Goal: Navigation & Orientation: Go to known website

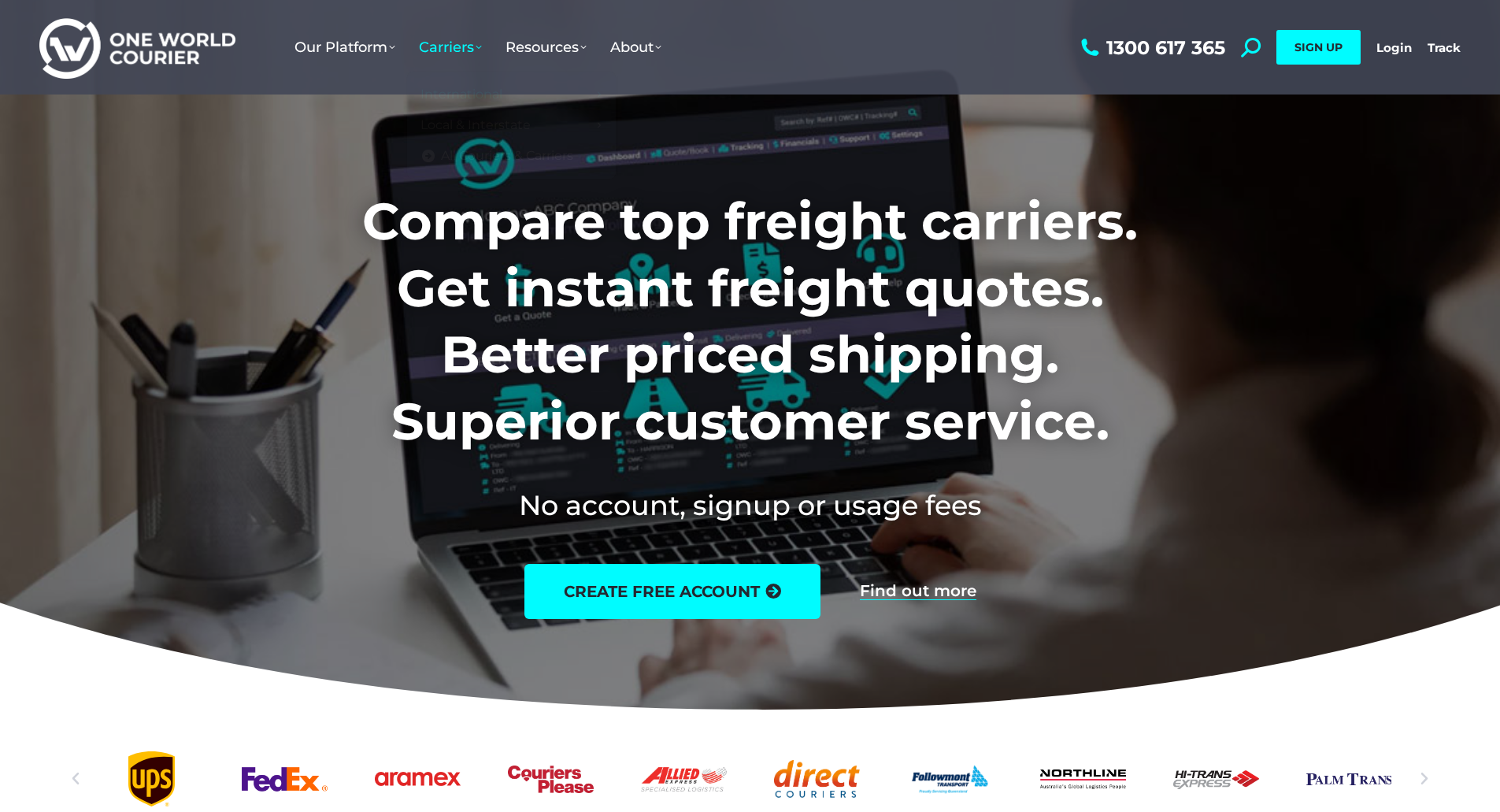
click at [1122, 430] on h1 "Compare top freight carriers. Get instant freight quotes. Better priced shippin…" at bounding box center [750, 321] width 984 height 266
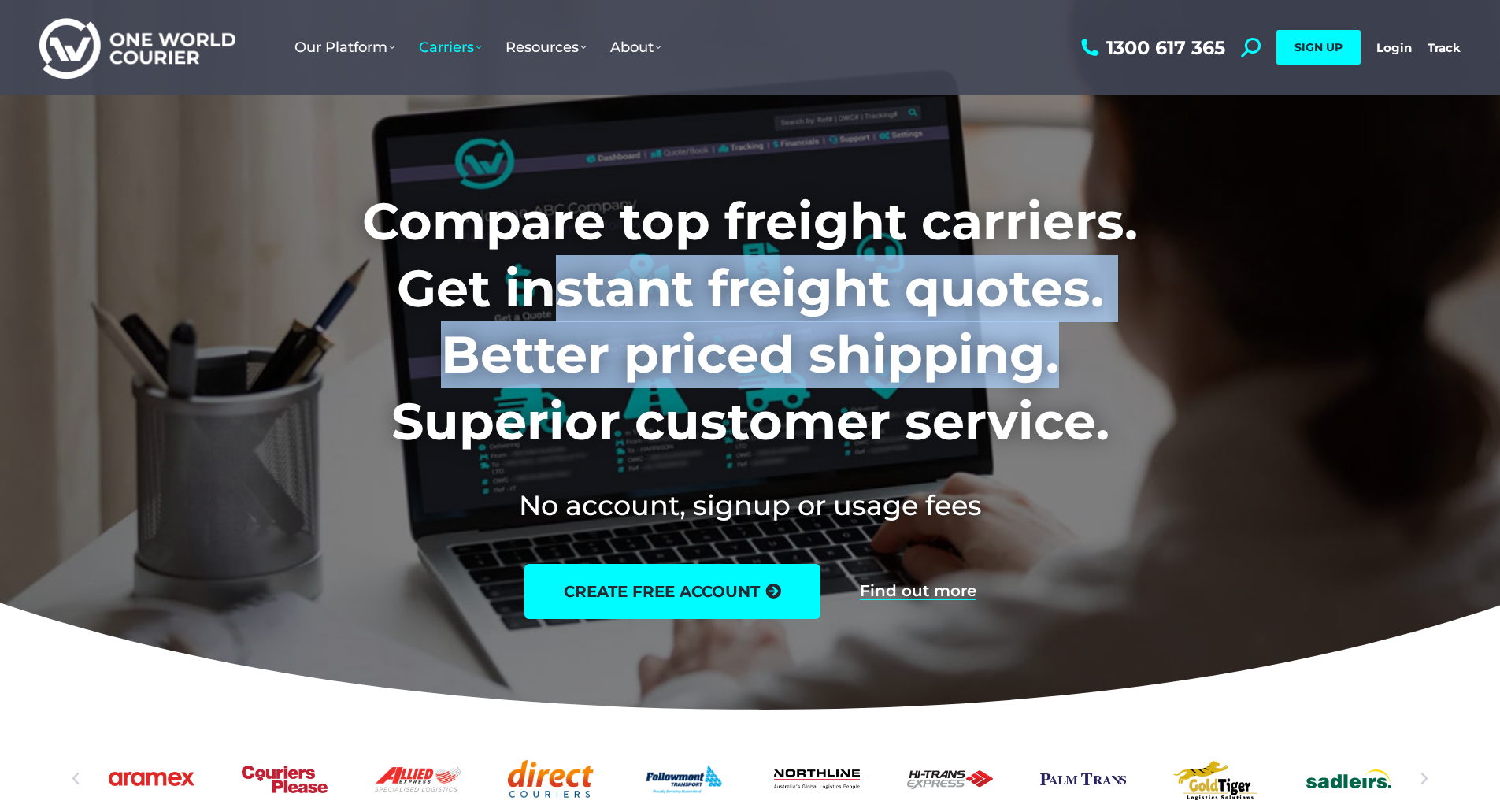
drag, startPoint x: 554, startPoint y: 276, endPoint x: 1060, endPoint y: 323, distance: 508.2
click at [1060, 323] on h1 "Compare top freight carriers. Get instant freight quotes. Better priced shippin…" at bounding box center [750, 321] width 984 height 266
click at [971, 375] on h1 "Compare top freight carriers. Get instant freight quotes. Better priced shippin…" at bounding box center [750, 321] width 984 height 266
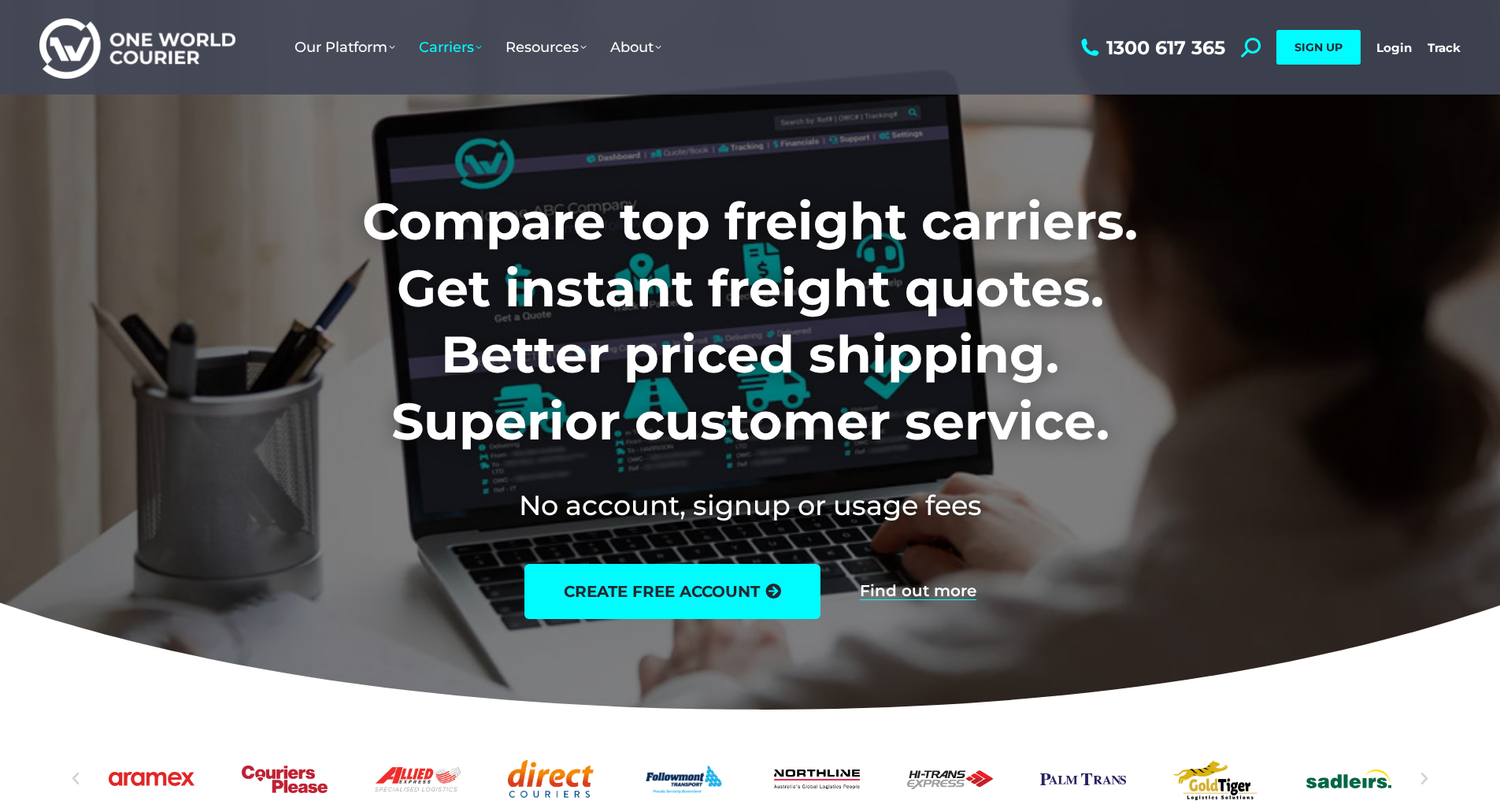
click at [978, 365] on h1 "Compare top freight carriers. Get instant freight quotes. Better priced shippin…" at bounding box center [750, 321] width 984 height 266
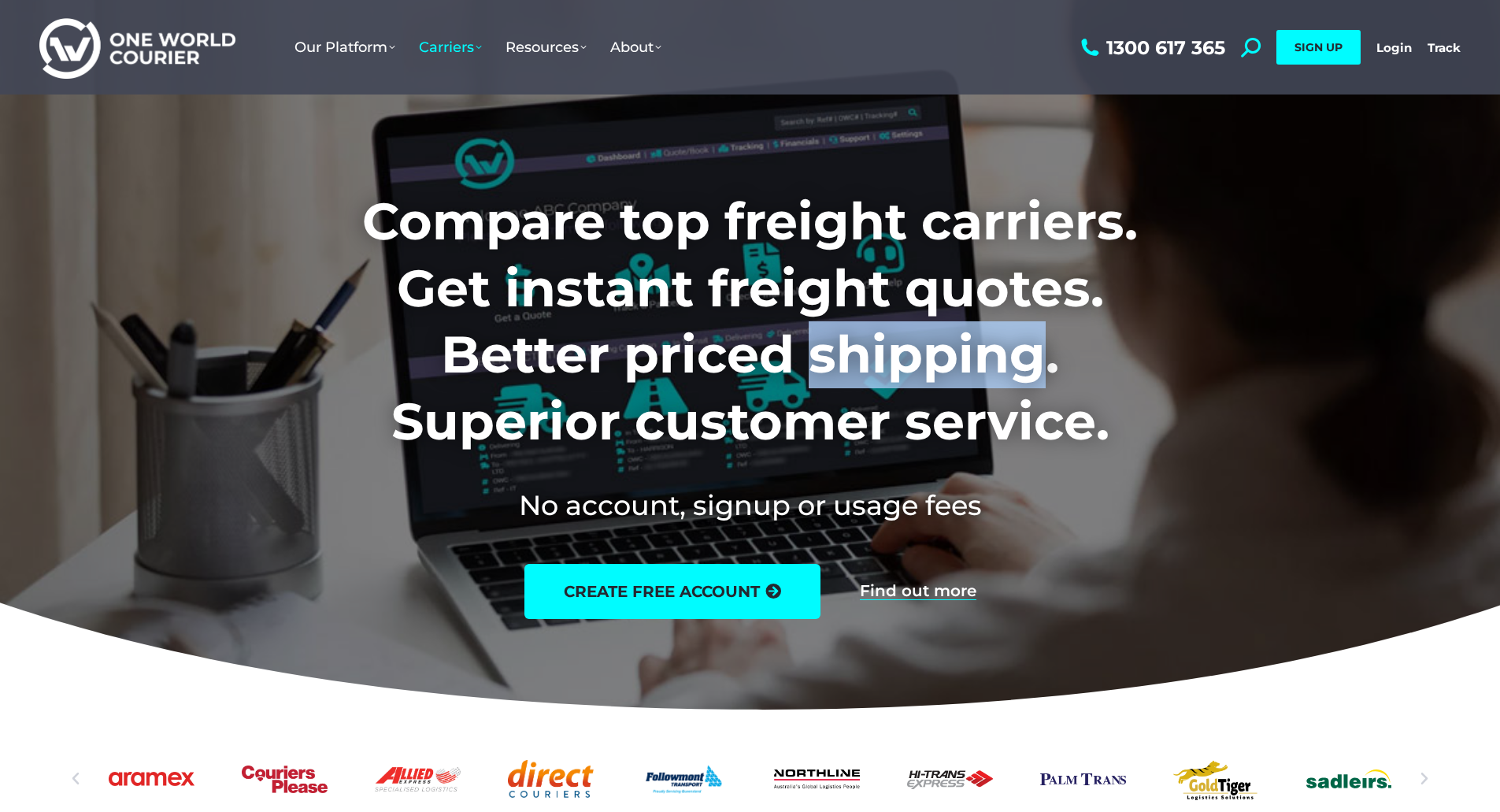
click at [978, 365] on h1 "Compare top freight carriers. Get instant freight quotes. Better priced shippin…" at bounding box center [750, 321] width 984 height 266
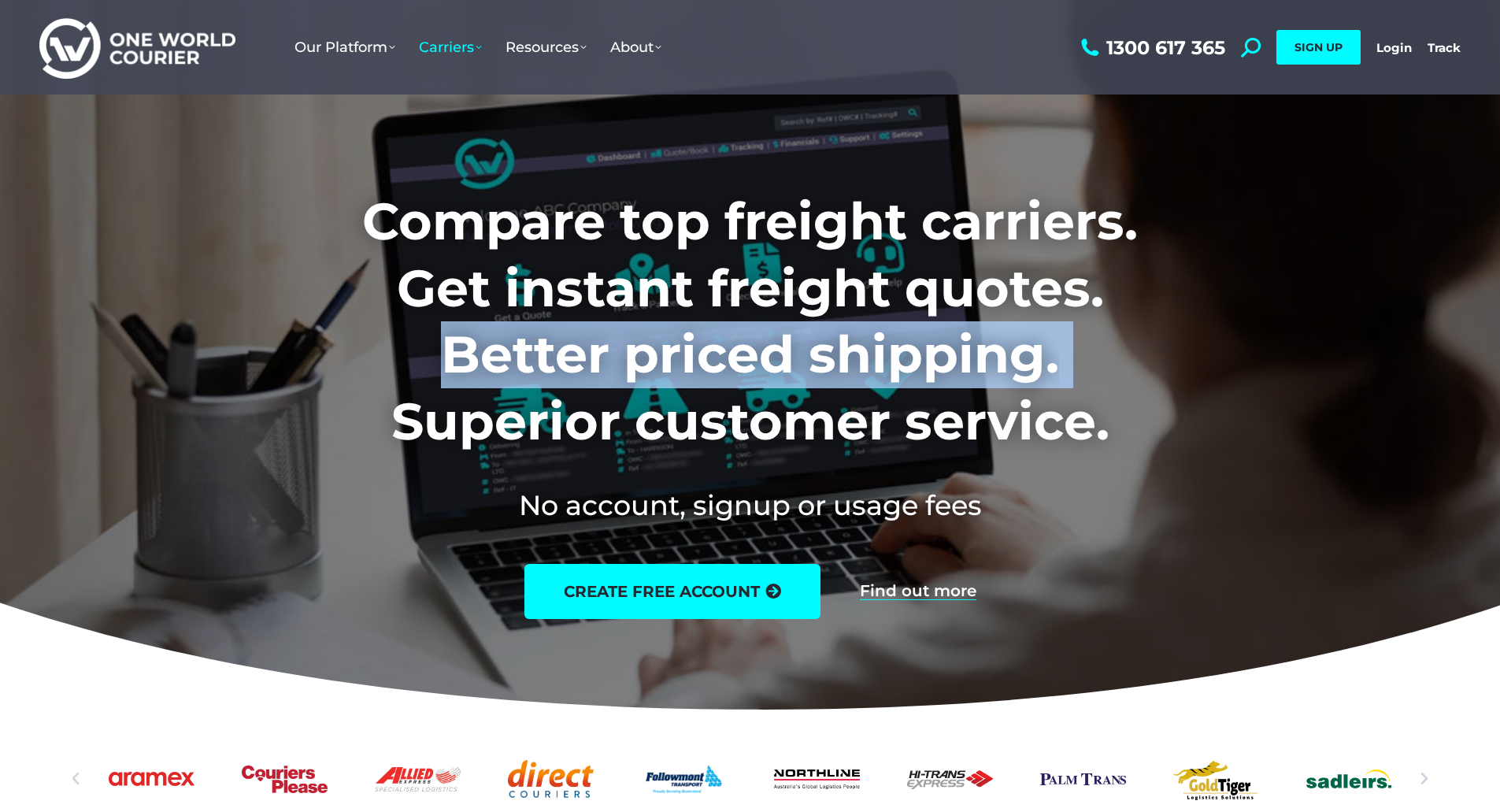
click at [978, 365] on h1 "Compare top freight carriers. Get instant freight quotes. Better priced shippin…" at bounding box center [750, 321] width 984 height 266
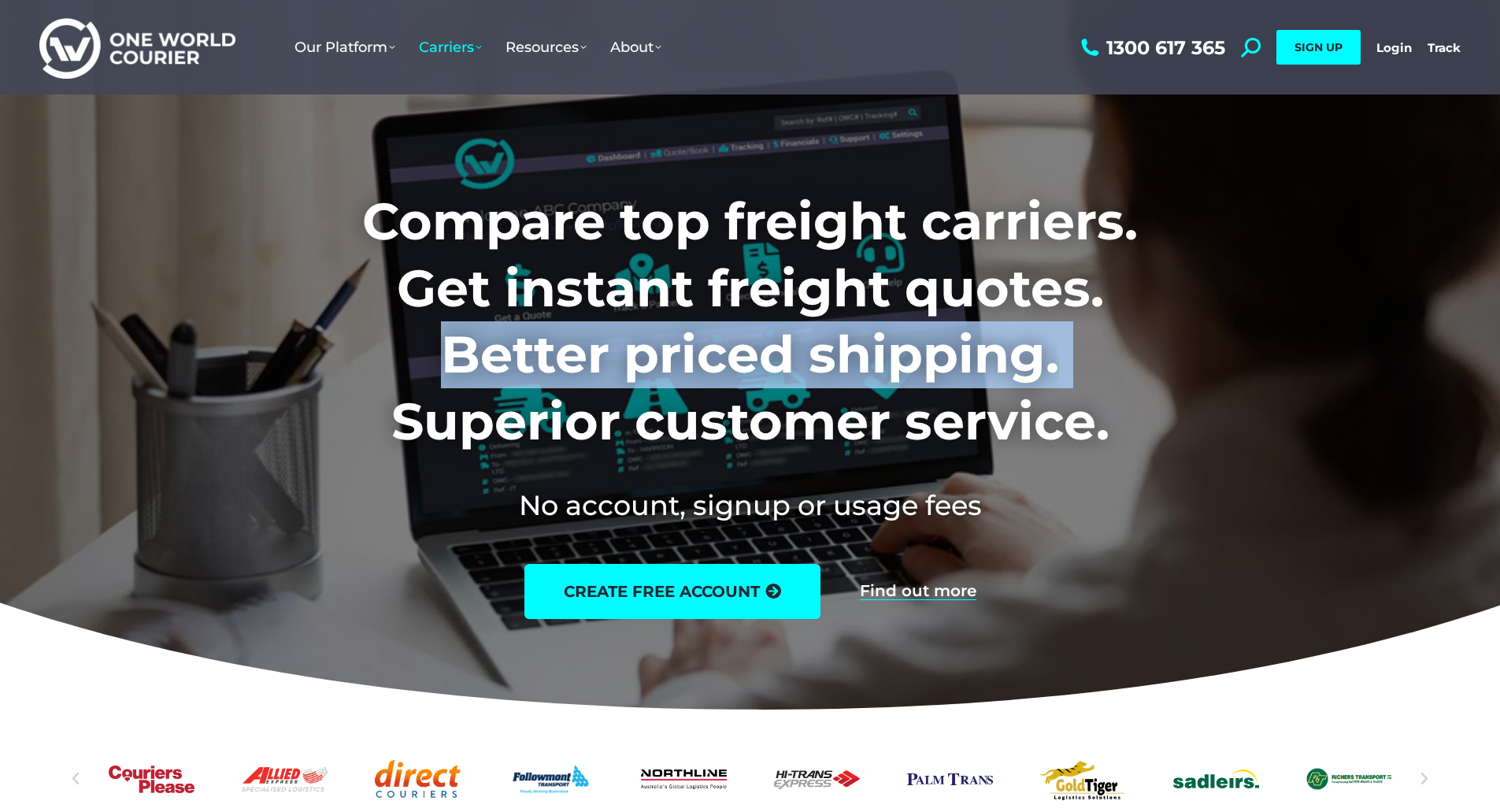
click at [1021, 426] on h1 "Compare top freight carriers. Get instant freight quotes. Better priced shippin…" at bounding box center [750, 321] width 984 height 266
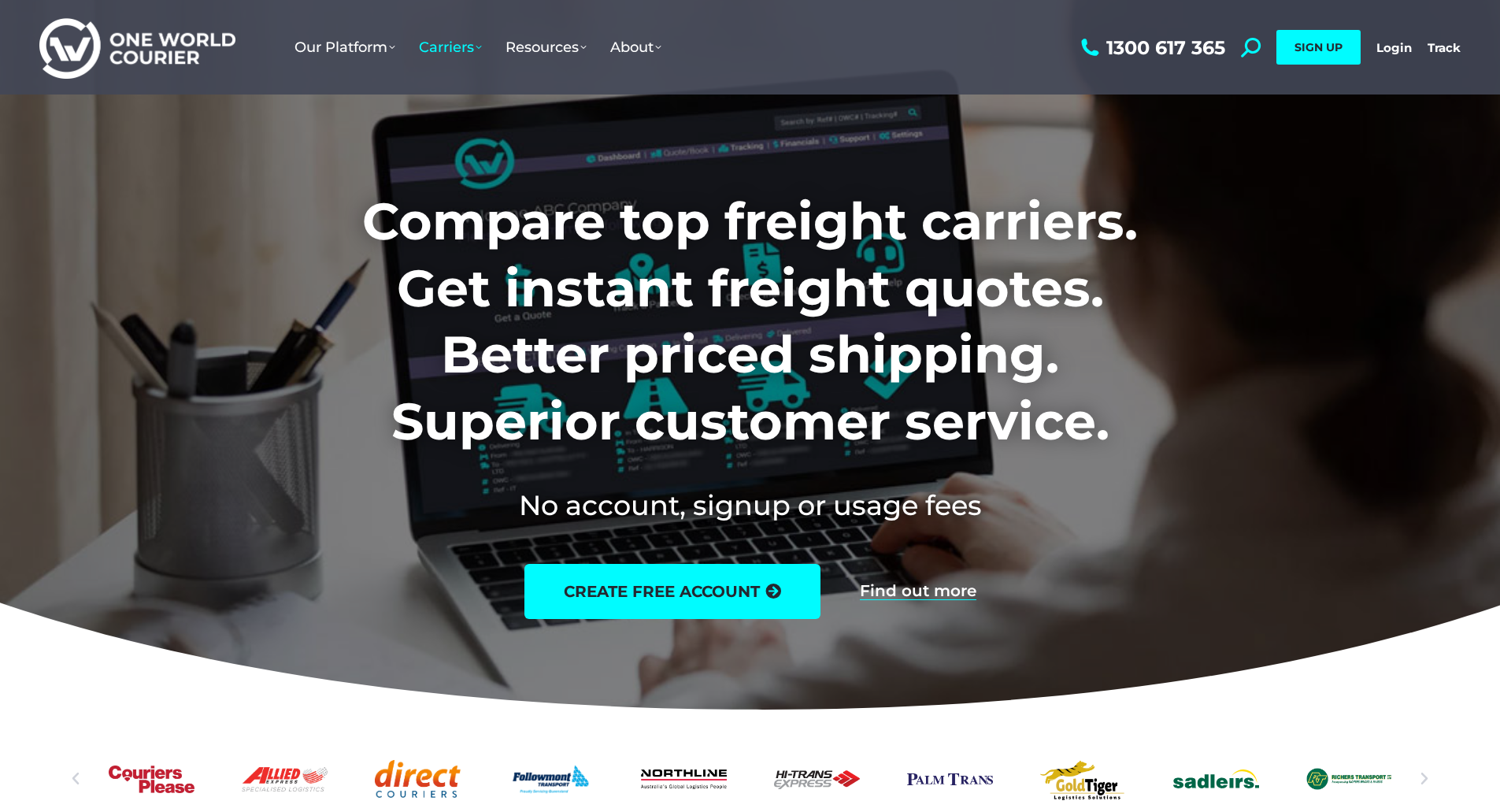
click at [1021, 426] on h1 "Compare top freight carriers. Get instant freight quotes. Better priced shippin…" at bounding box center [750, 321] width 984 height 266
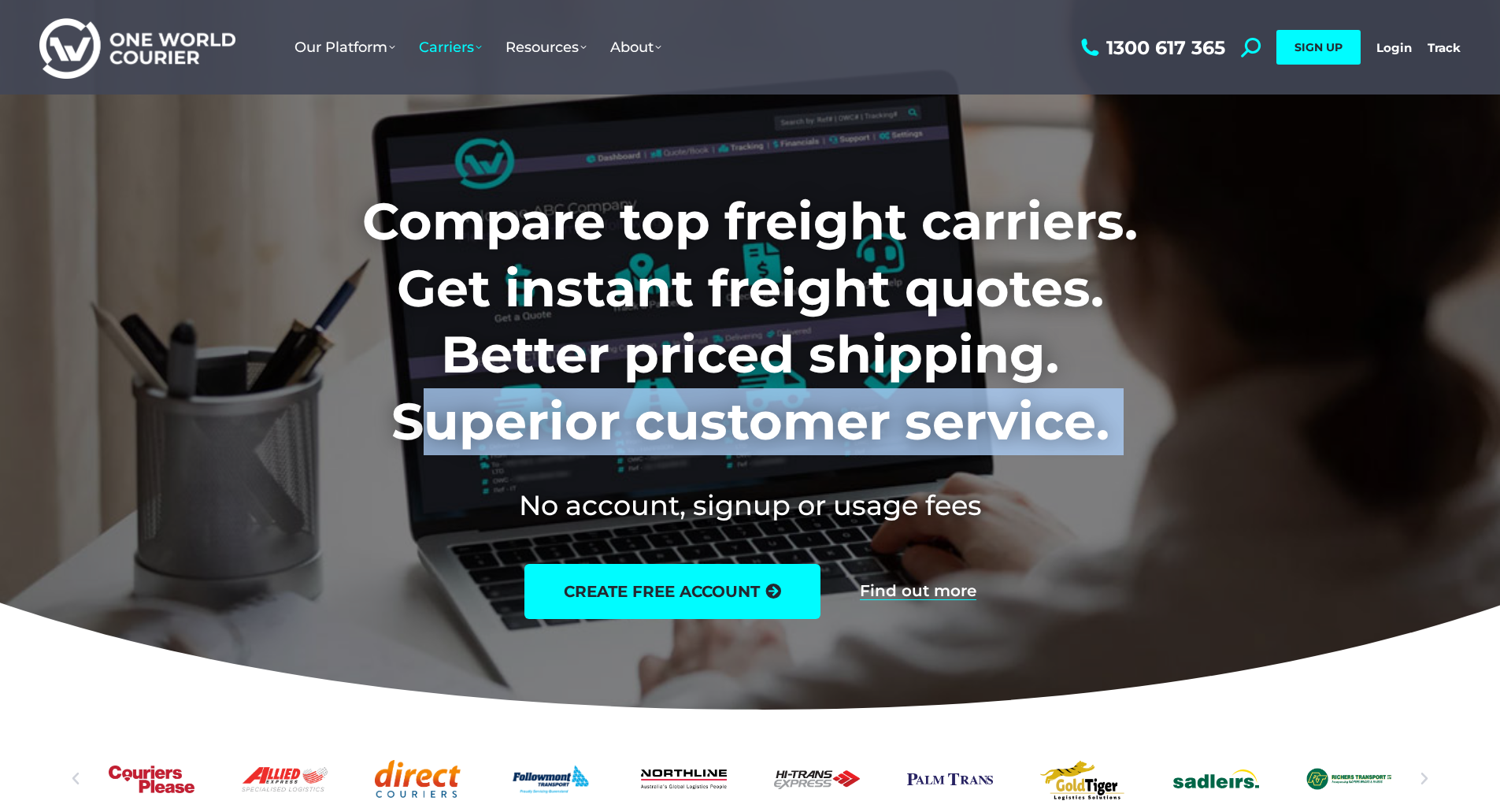
click at [1021, 426] on h1 "Compare top freight carriers. Get instant freight quotes. Better priced shippin…" at bounding box center [750, 321] width 984 height 266
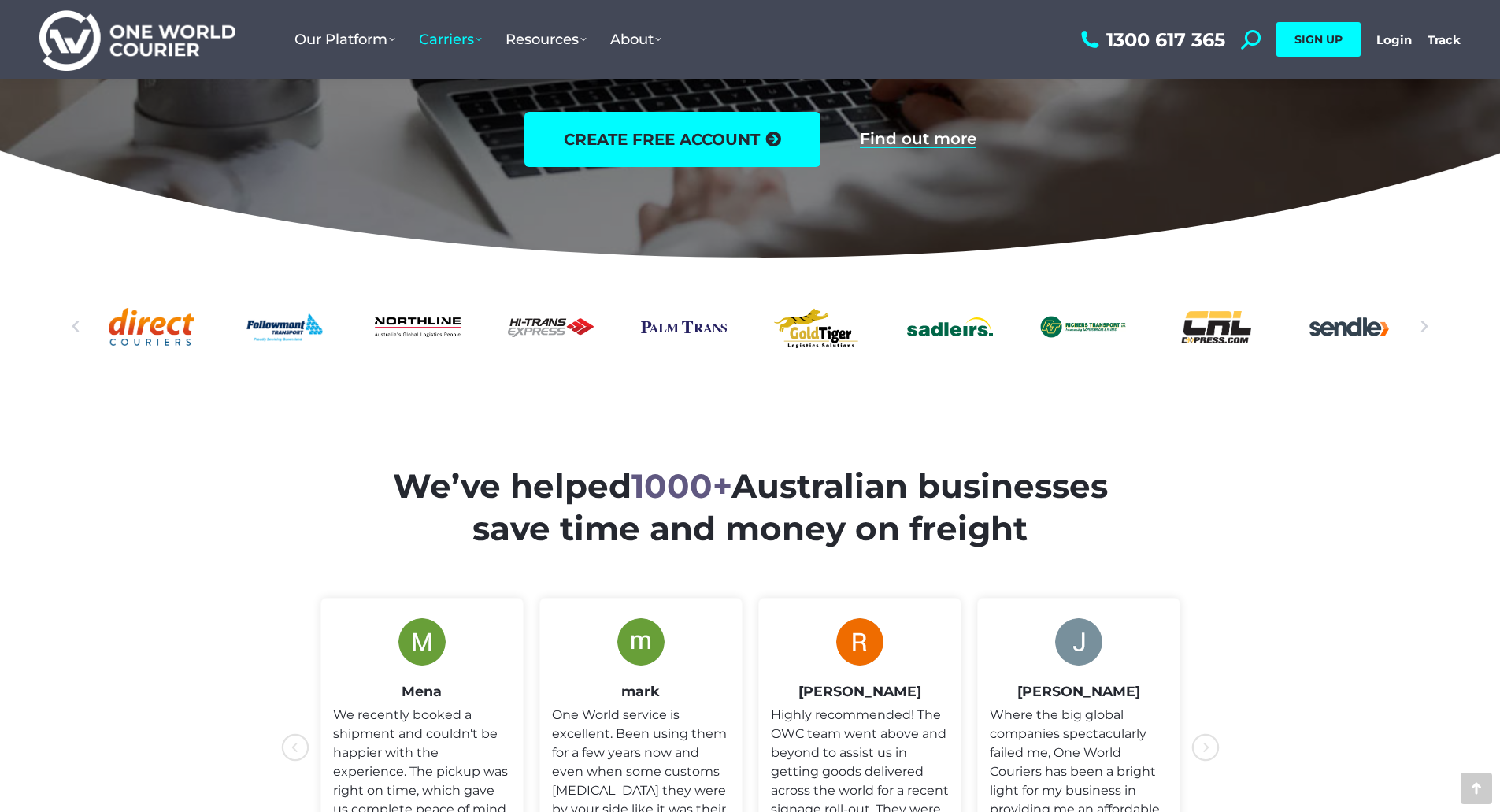
scroll to position [236, 0]
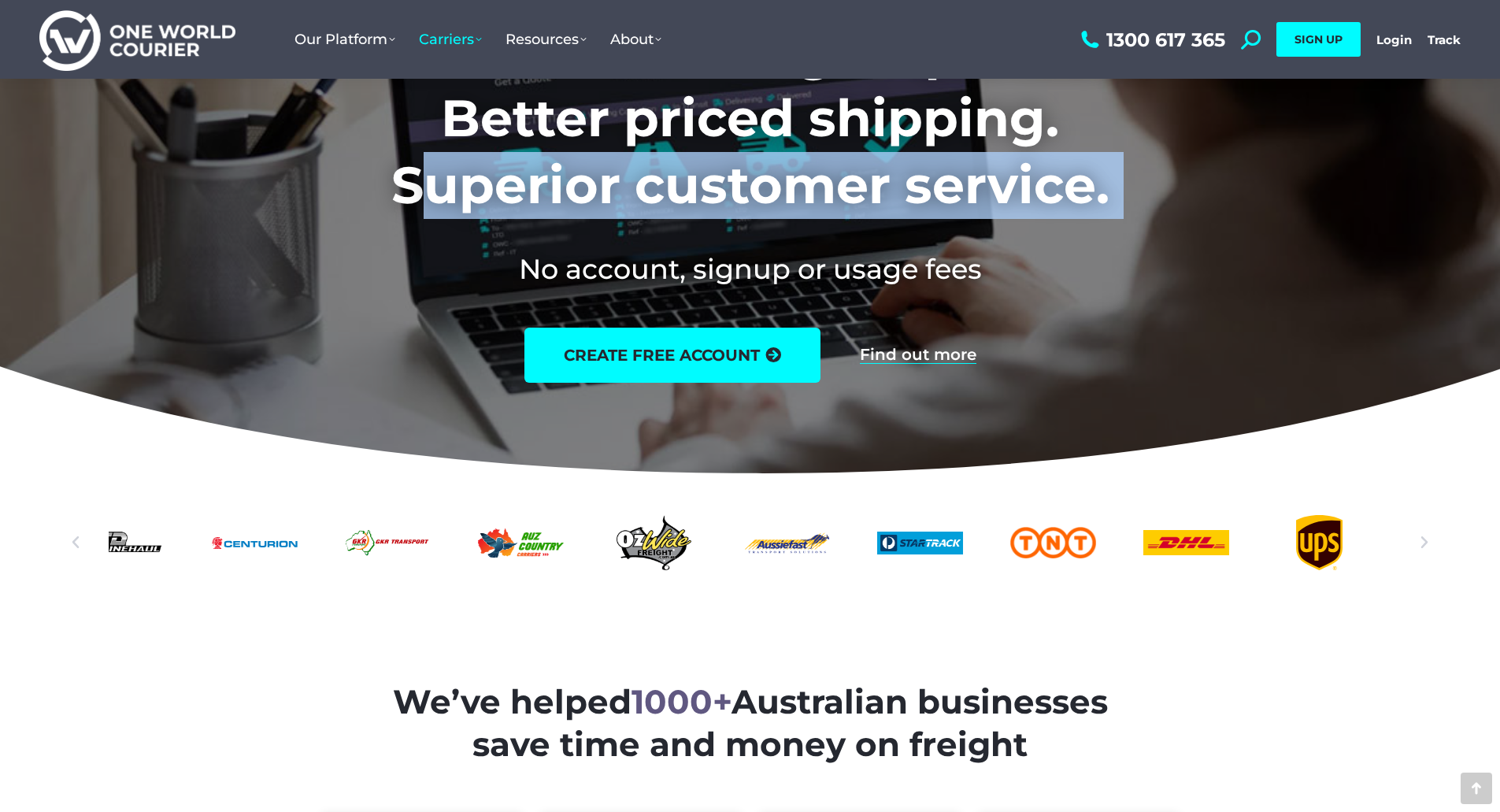
click at [1000, 564] on div "Slides" at bounding box center [751, 542] width 1284 height 55
